Goal: Task Accomplishment & Management: Complete application form

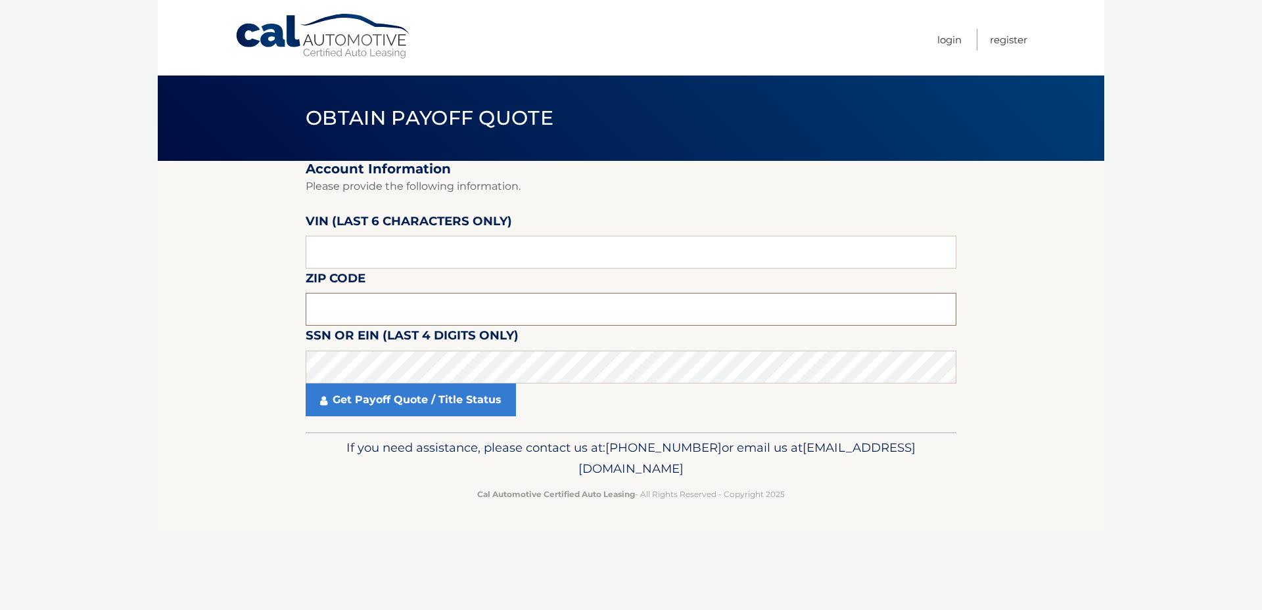
click at [327, 300] on input "text" at bounding box center [631, 309] width 651 height 33
type input "33446"
click at [312, 250] on input "text" at bounding box center [631, 252] width 651 height 33
click at [326, 252] on input "text" at bounding box center [631, 252] width 651 height 33
type input "025403"
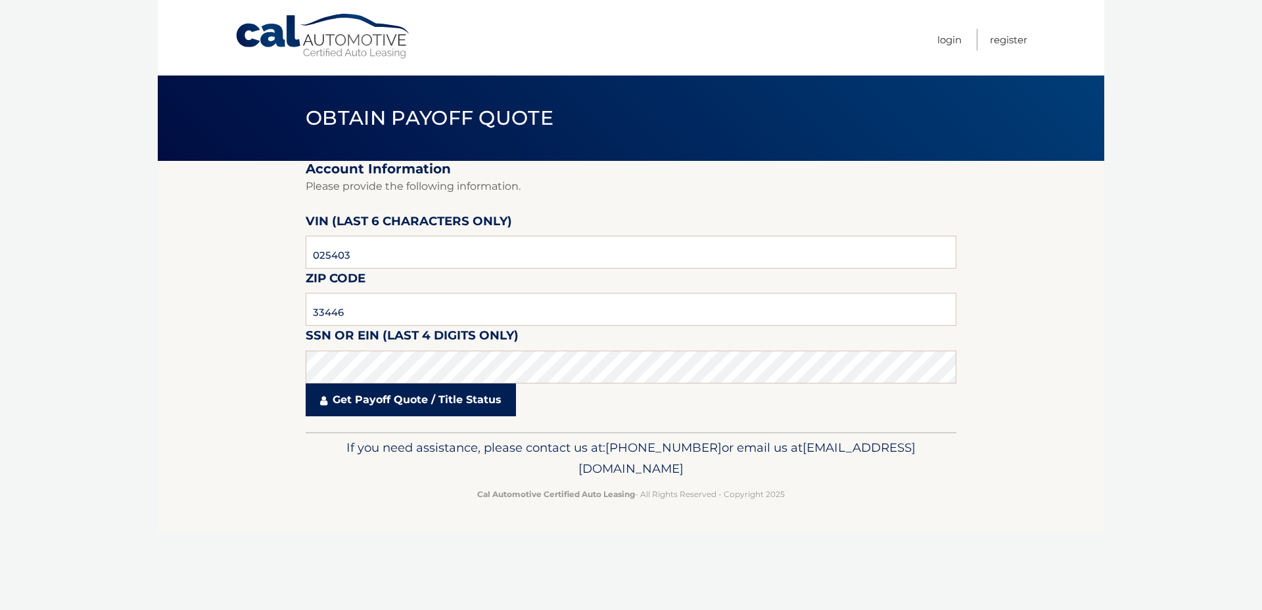
click at [422, 398] on link "Get Payoff Quote / Title Status" at bounding box center [411, 400] width 210 height 33
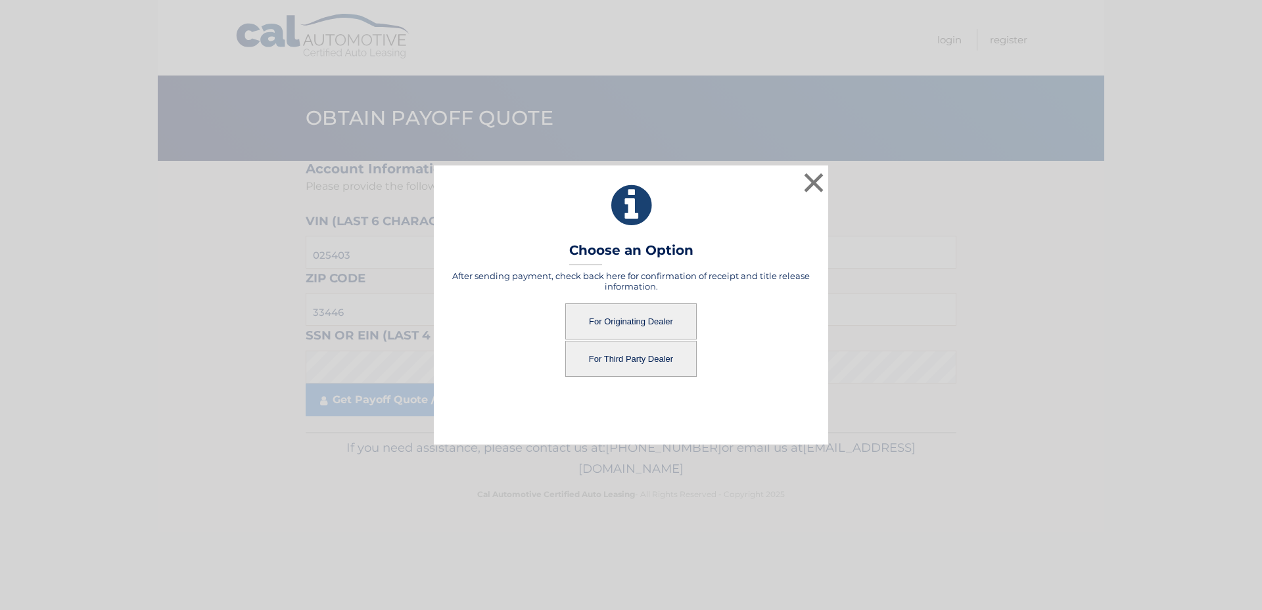
click at [622, 318] on button "For Originating Dealer" at bounding box center [630, 322] width 131 height 36
click at [651, 316] on button "For Originating Dealer" at bounding box center [630, 322] width 131 height 36
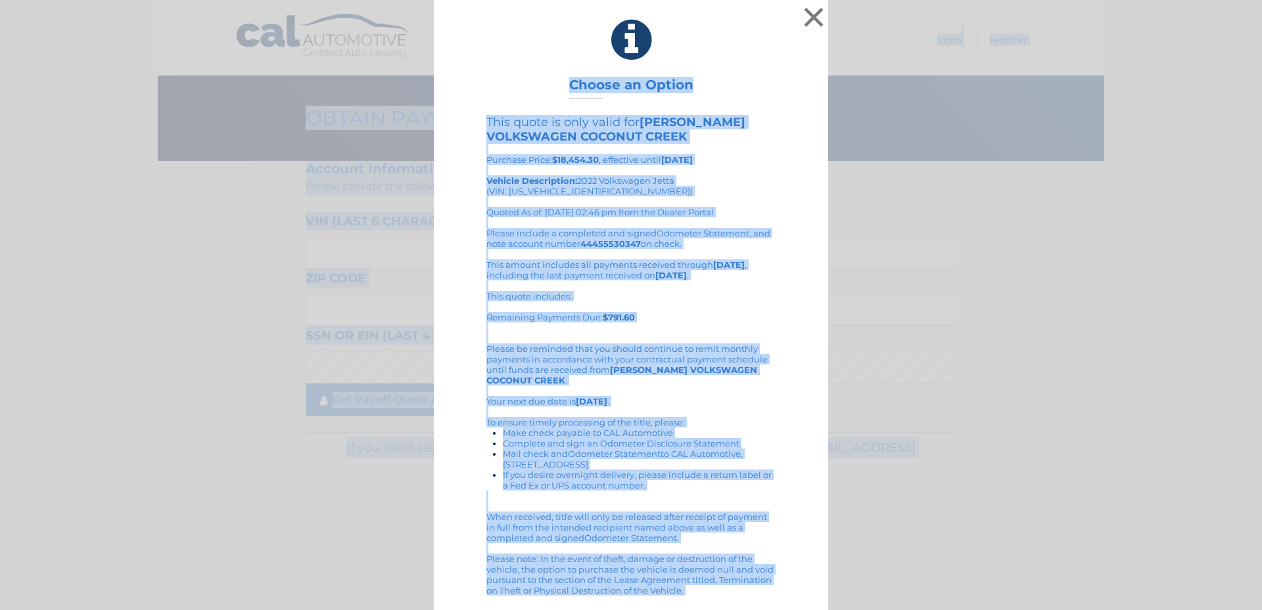
scroll to position [2, 0]
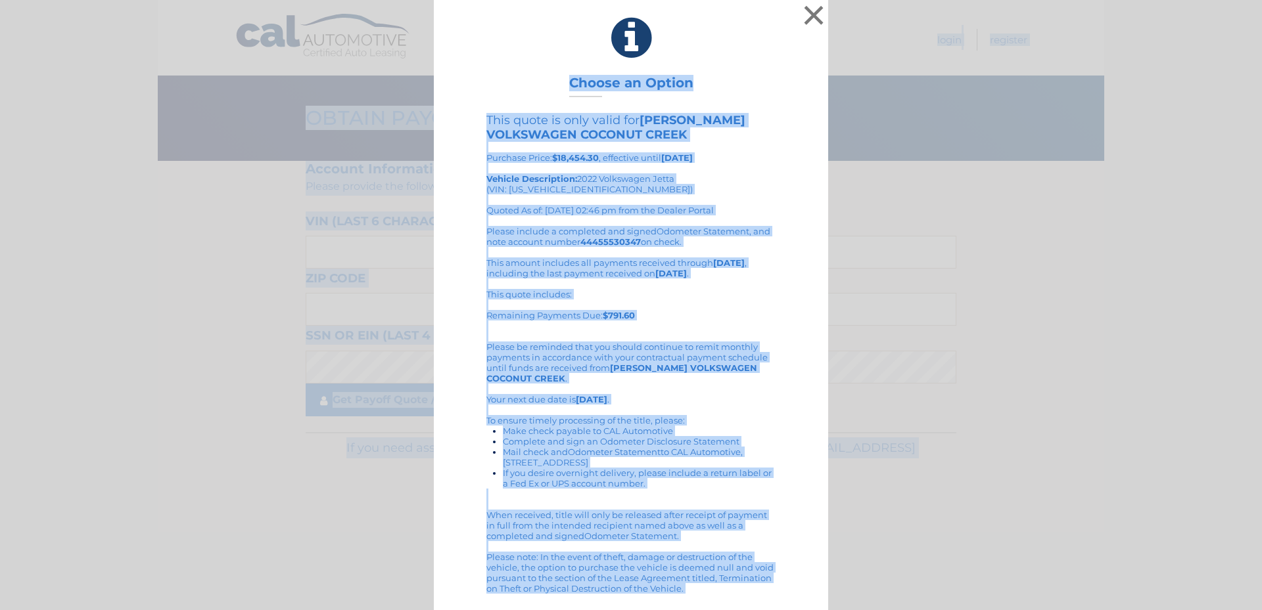
drag, startPoint x: 476, startPoint y: 37, endPoint x: 759, endPoint y: 631, distance: 657.2
click at [759, 610] on html "× Choose an Option This quote is only valid for GUNTHER VOLKSWAGEN COCONUT CREE…" at bounding box center [631, 305] width 1262 height 610
click at [673, 39] on icon at bounding box center [630, 37] width 361 height 47
drag, startPoint x: 566, startPoint y: 70, endPoint x: 636, endPoint y: 626, distance: 560.4
click at [636, 610] on html "× Choose an Option This quote is only valid for GUNTHER VOLKSWAGEN COCONUT CREE…" at bounding box center [631, 305] width 1262 height 610
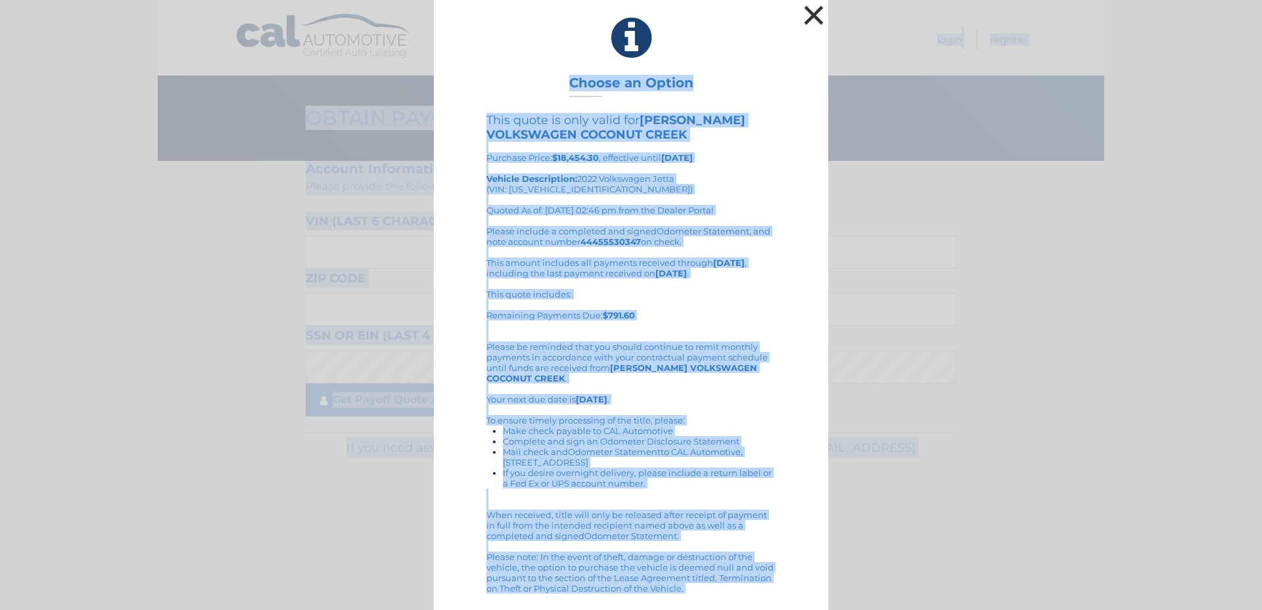
click at [806, 13] on button "×" at bounding box center [813, 15] width 26 height 26
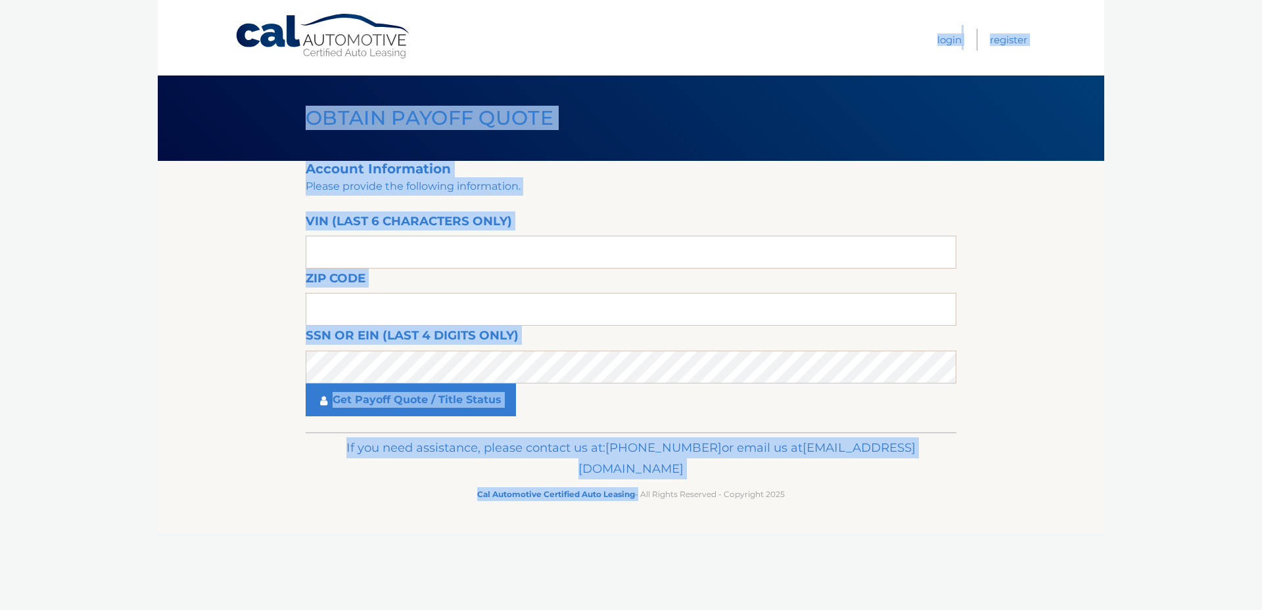
click at [148, 369] on body "Cal Automotive Menu Login Register Obtain Payoff Quote" at bounding box center [631, 305] width 1262 height 610
click at [605, 187] on p "Please provide the following information." at bounding box center [631, 186] width 651 height 18
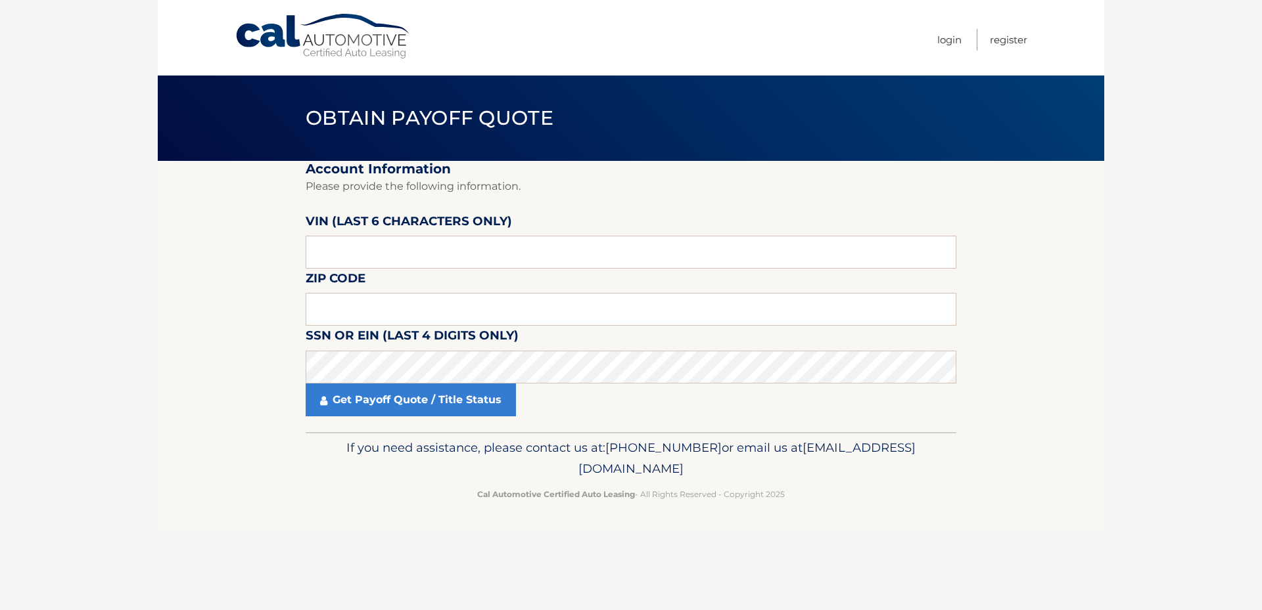
click at [604, 189] on p "Please provide the following information." at bounding box center [631, 186] width 651 height 18
click at [315, 254] on input "text" at bounding box center [631, 252] width 651 height 33
type input "025403"
type input "33446"
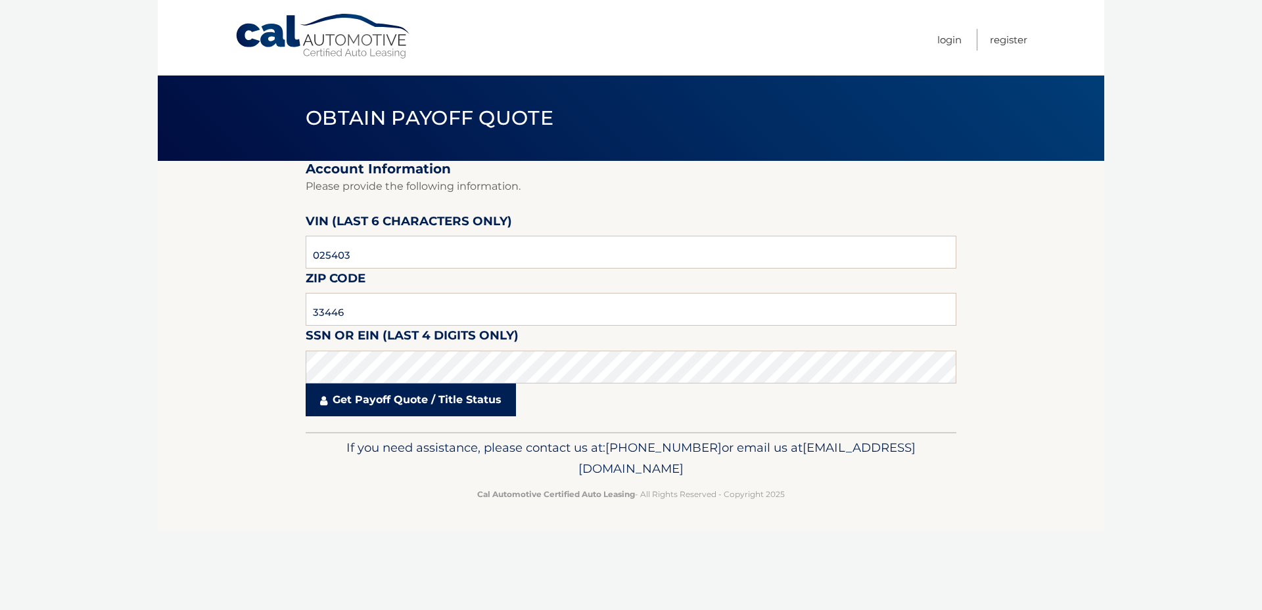
click at [392, 396] on link "Get Payoff Quote / Title Status" at bounding box center [411, 400] width 210 height 33
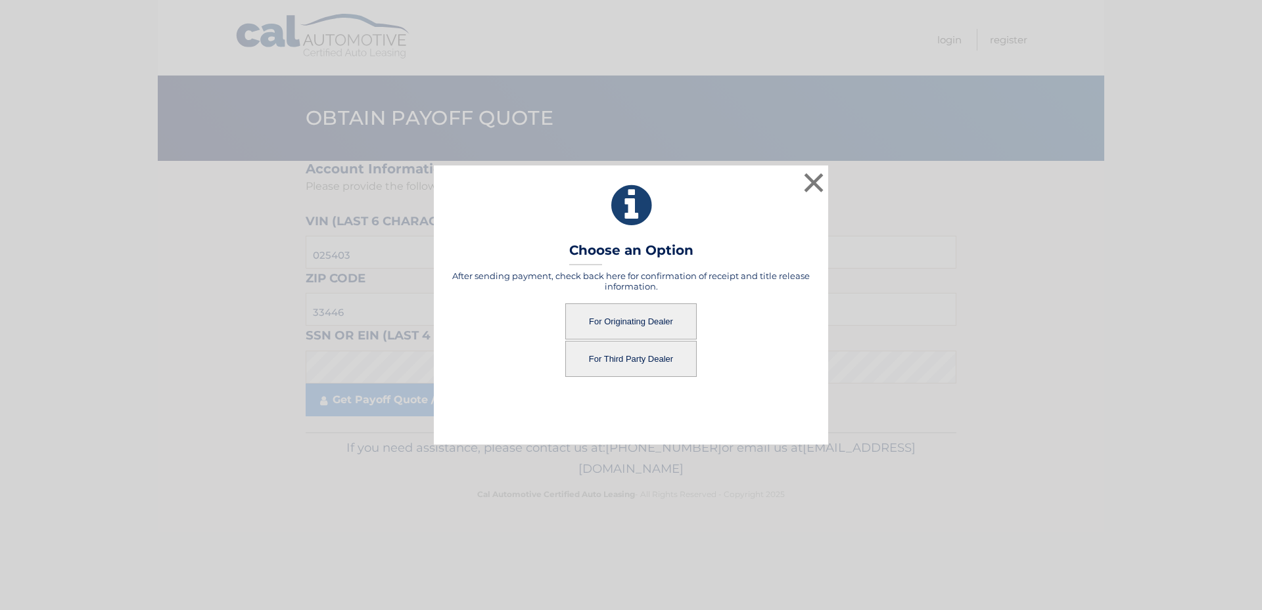
click at [645, 357] on button "For Third Party Dealer" at bounding box center [630, 359] width 131 height 36
click at [622, 359] on button "For Third Party Dealer" at bounding box center [630, 359] width 131 height 36
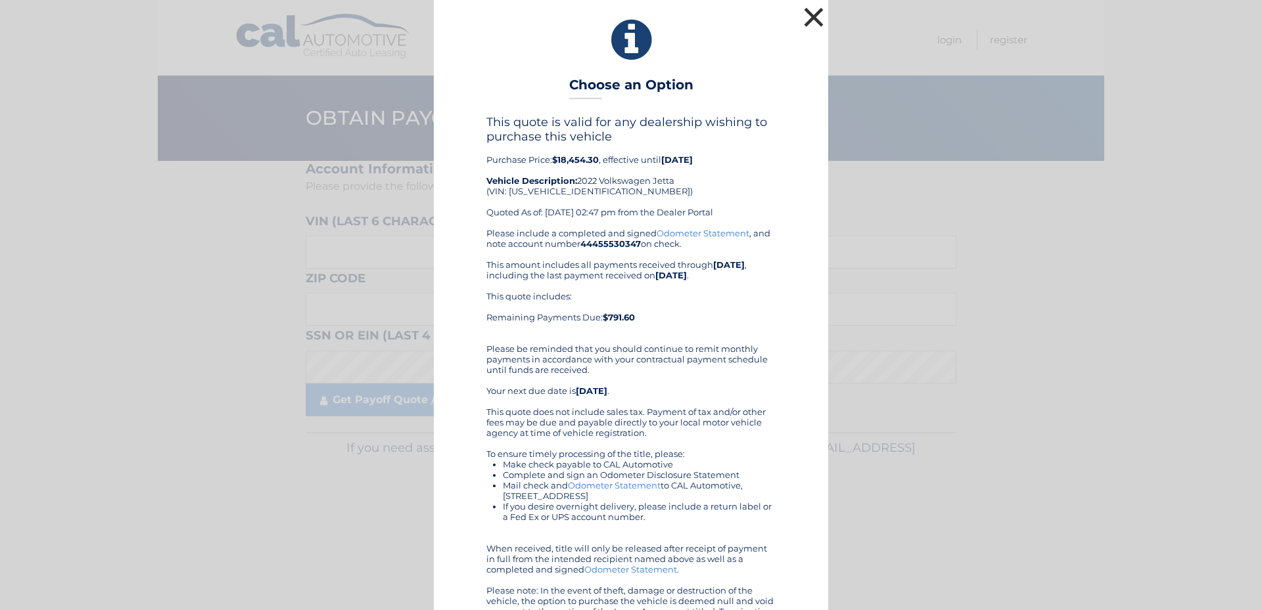
click at [812, 22] on button "×" at bounding box center [813, 17] width 26 height 26
